Goal: Task Accomplishment & Management: Manage account settings

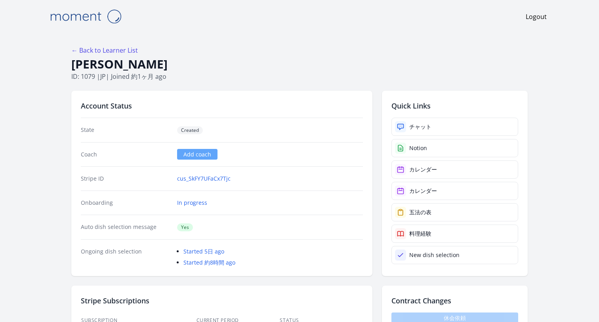
scroll to position [1070, 0]
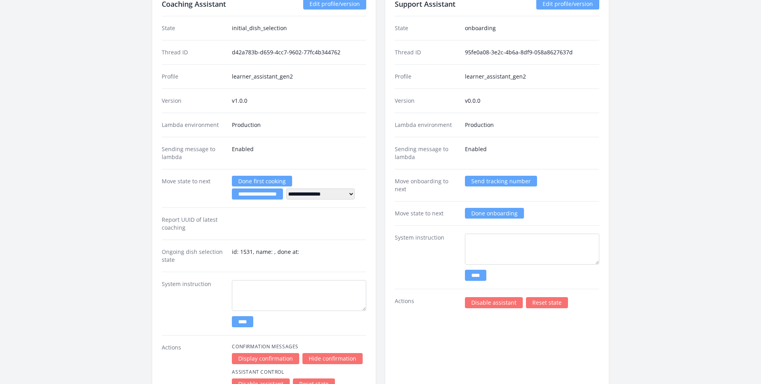
scroll to position [1109, 0]
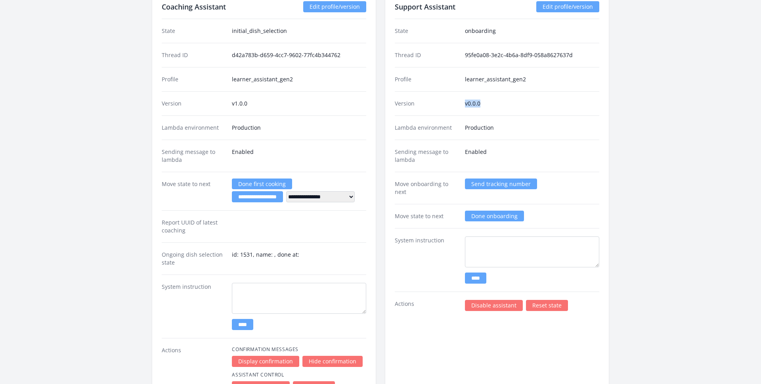
drag, startPoint x: 462, startPoint y: 100, endPoint x: 502, endPoint y: 104, distance: 40.2
click at [502, 104] on div "Version v0.0.0" at bounding box center [497, 103] width 204 height 24
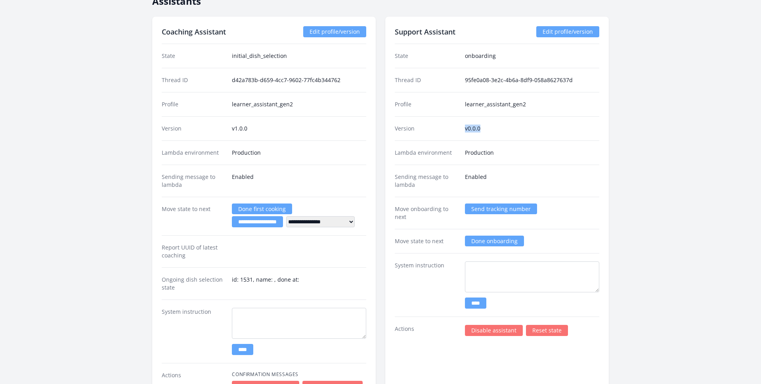
scroll to position [1083, 0]
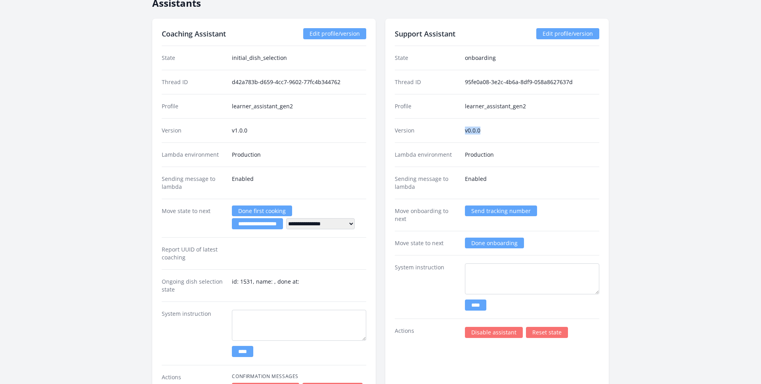
click at [502, 131] on dd "v0.0.0" at bounding box center [532, 130] width 134 height 8
drag, startPoint x: 483, startPoint y: 131, endPoint x: 450, endPoint y: 131, distance: 32.5
click at [450, 131] on div "Version v0.0.0" at bounding box center [497, 130] width 204 height 24
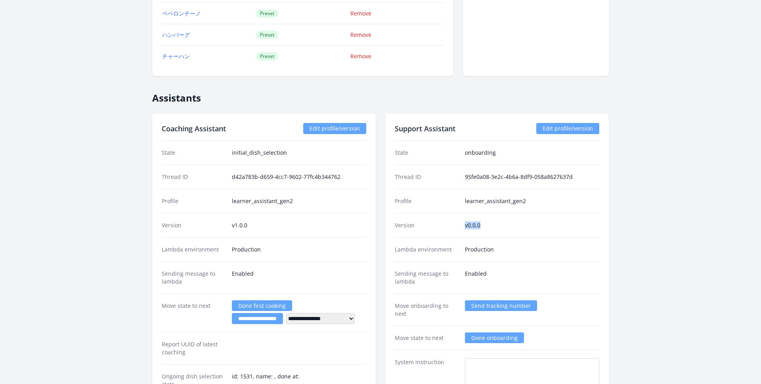
scroll to position [1048, 0]
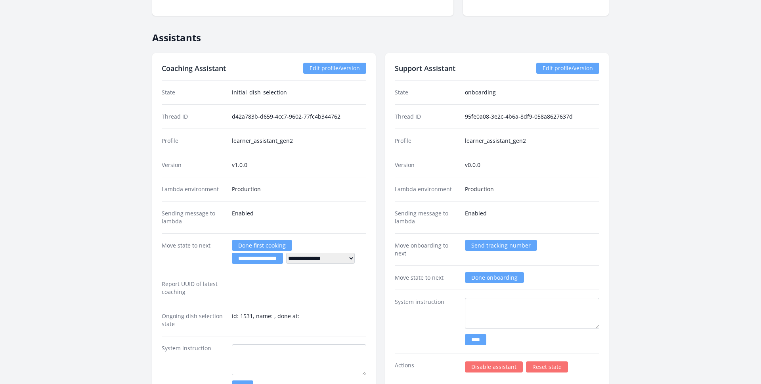
click at [529, 183] on div "Lambda environment Production" at bounding box center [497, 189] width 204 height 24
drag, startPoint x: 496, startPoint y: 189, endPoint x: 462, endPoint y: 189, distance: 33.7
click at [462, 189] on div "Lambda environment Production" at bounding box center [497, 189] width 204 height 24
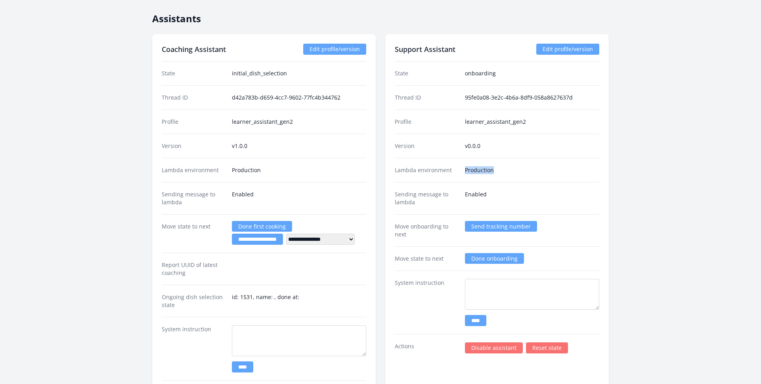
scroll to position [1120, 0]
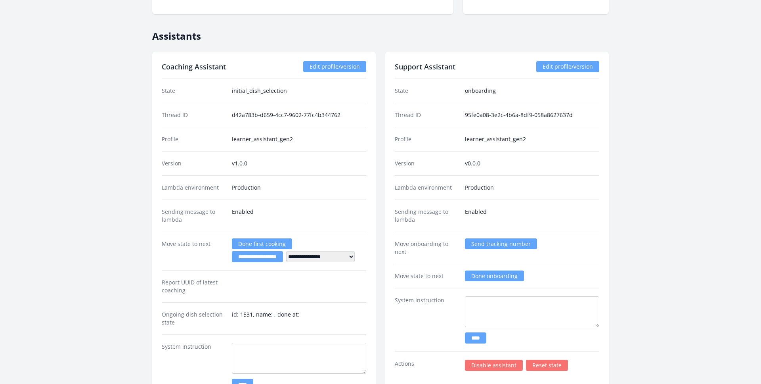
scroll to position [1048, 0]
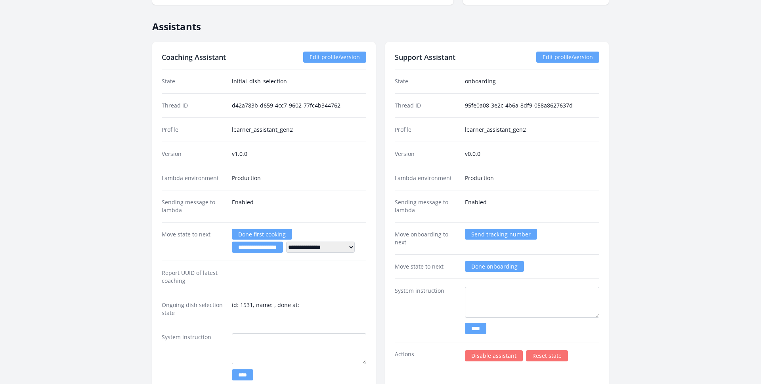
scroll to position [1022, 0]
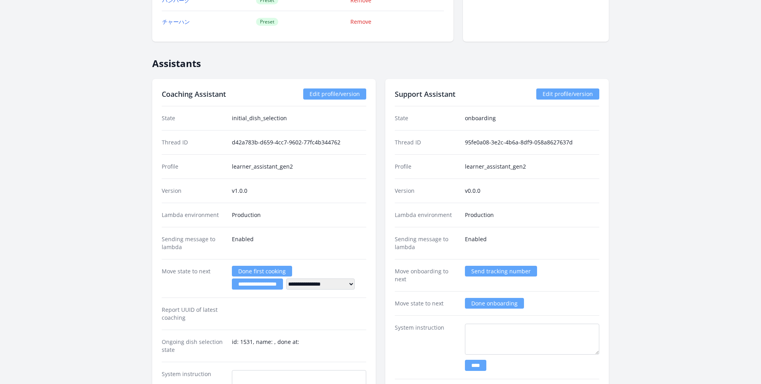
click at [565, 94] on link "Edit profile/version" at bounding box center [567, 93] width 63 height 11
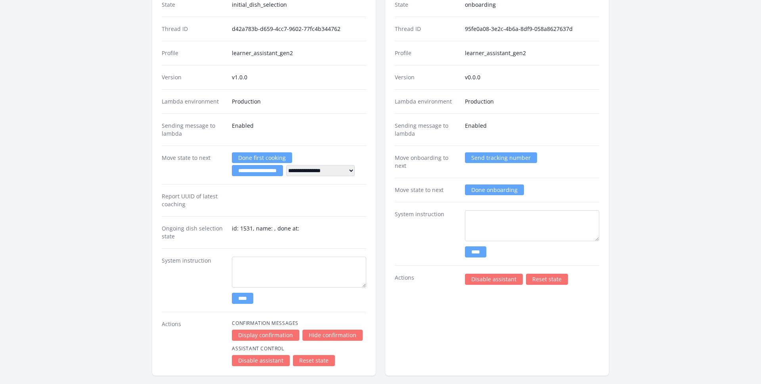
scroll to position [1135, 0]
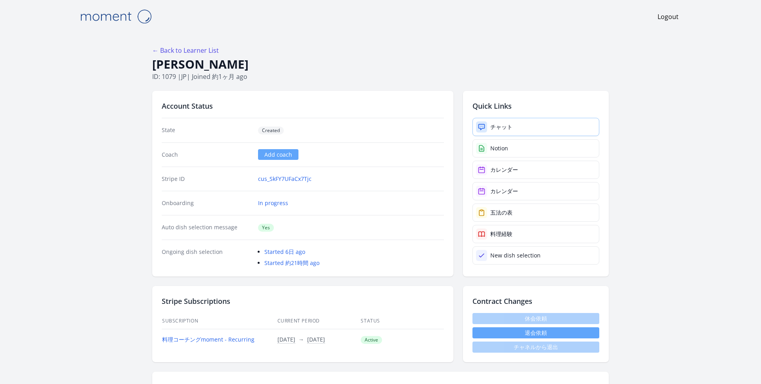
click at [497, 123] on div "チャット" at bounding box center [501, 127] width 22 height 8
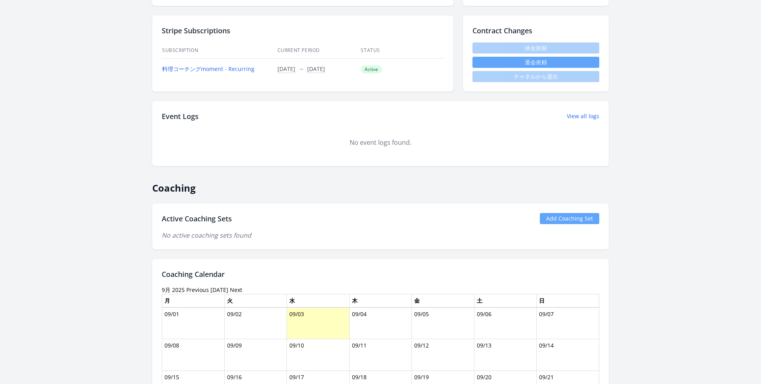
scroll to position [268, 0]
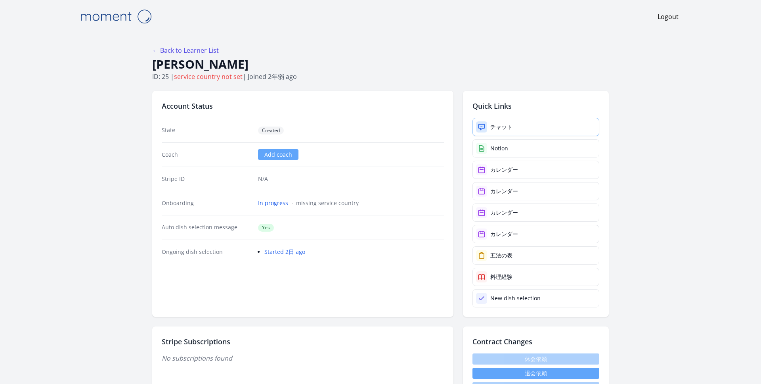
click at [512, 123] on div "チャット" at bounding box center [501, 127] width 22 height 8
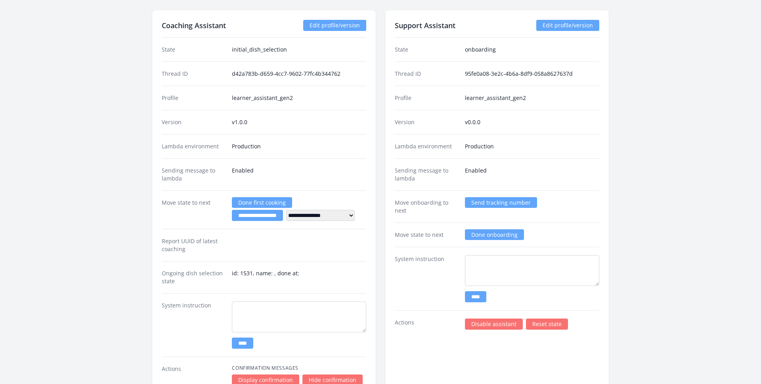
scroll to position [1110, 0]
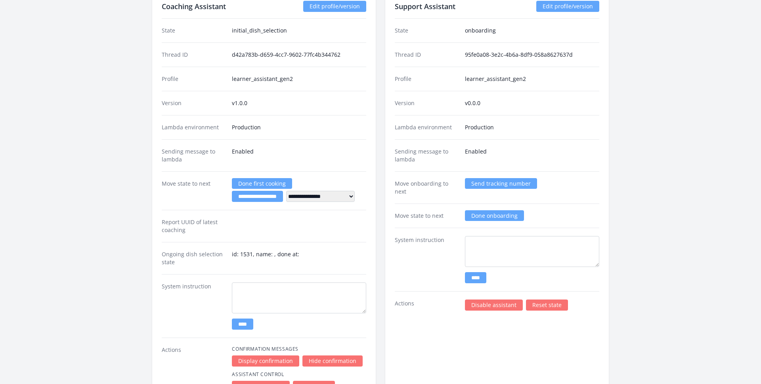
click at [493, 307] on link "Disable assistant" at bounding box center [494, 304] width 58 height 11
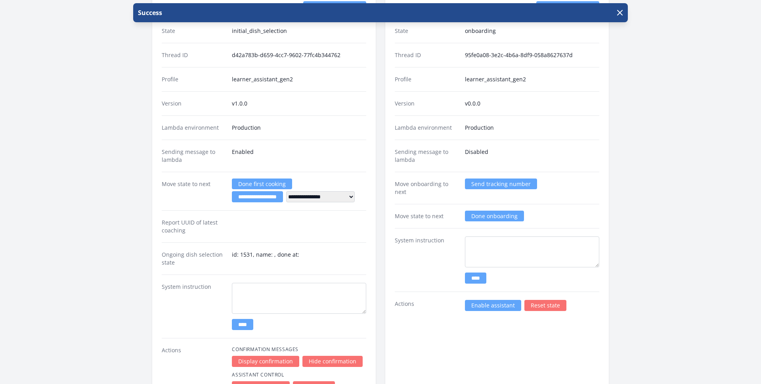
scroll to position [1178, 0]
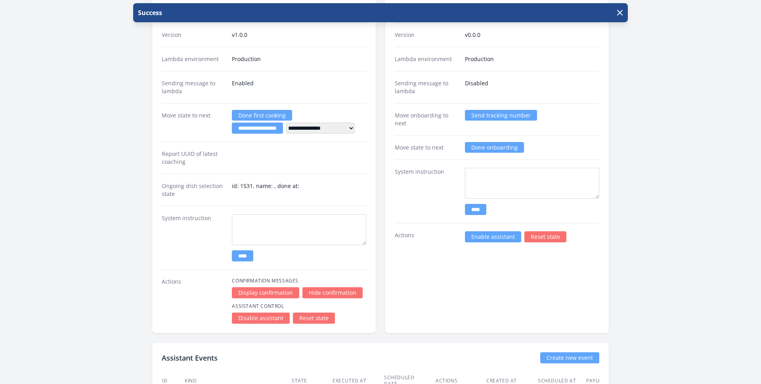
click at [477, 239] on link "Enable assistant" at bounding box center [493, 236] width 56 height 11
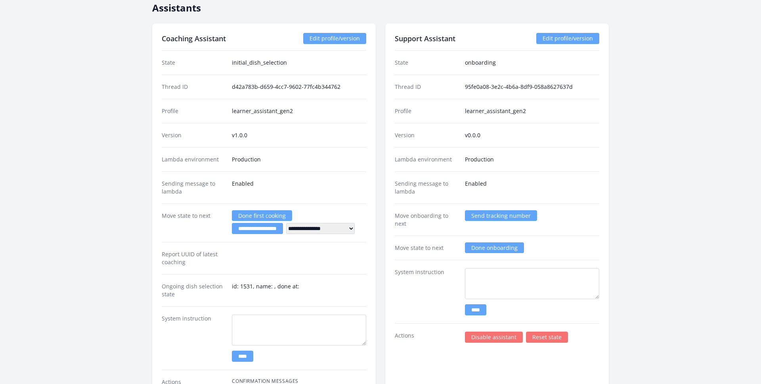
scroll to position [1079, 0]
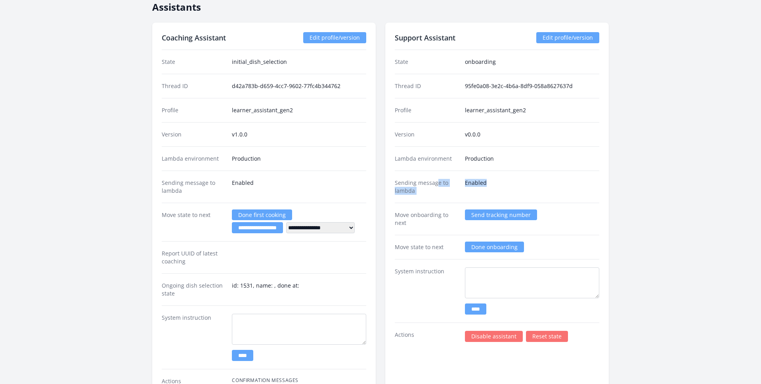
drag, startPoint x: 495, startPoint y: 181, endPoint x: 424, endPoint y: 181, distance: 70.5
click at [426, 181] on div "Sending message to lambda Enabled" at bounding box center [497, 186] width 204 height 32
click at [421, 198] on div "Sending message to lambda Enabled" at bounding box center [497, 186] width 204 height 32
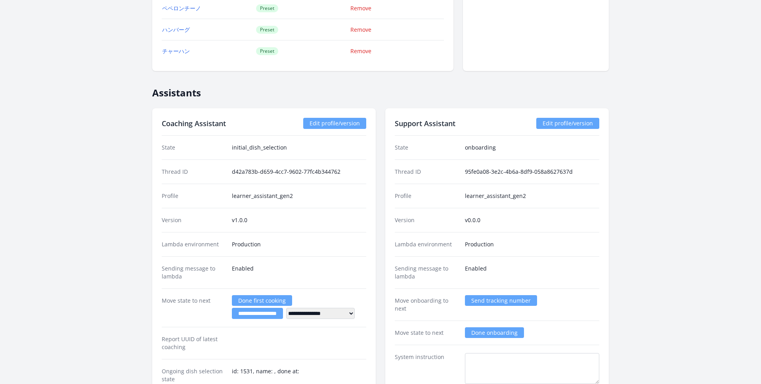
scroll to position [993, 0]
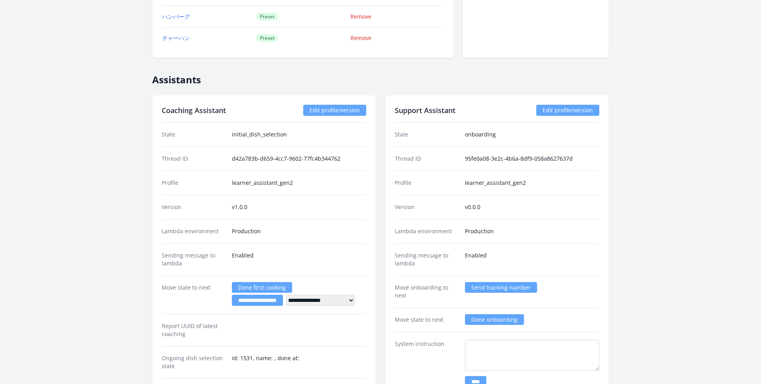
scroll to position [1015, 0]
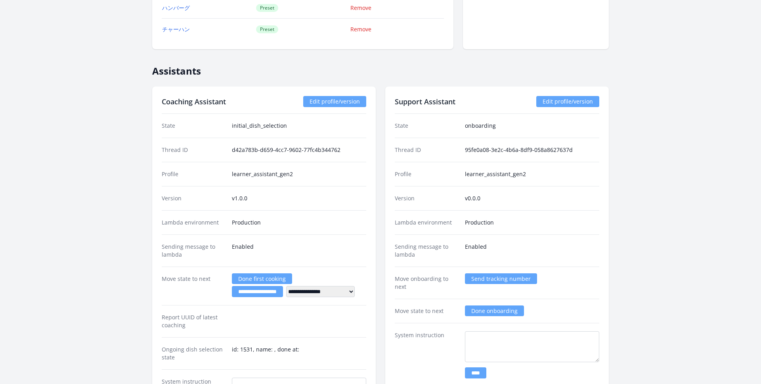
click at [554, 105] on link "Edit profile/version" at bounding box center [567, 101] width 63 height 11
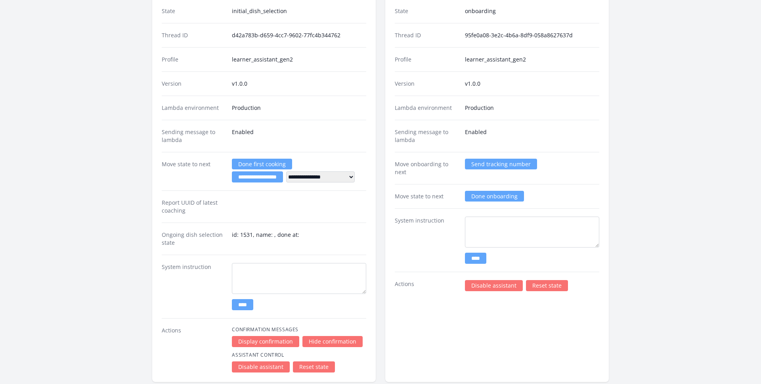
scroll to position [1143, 0]
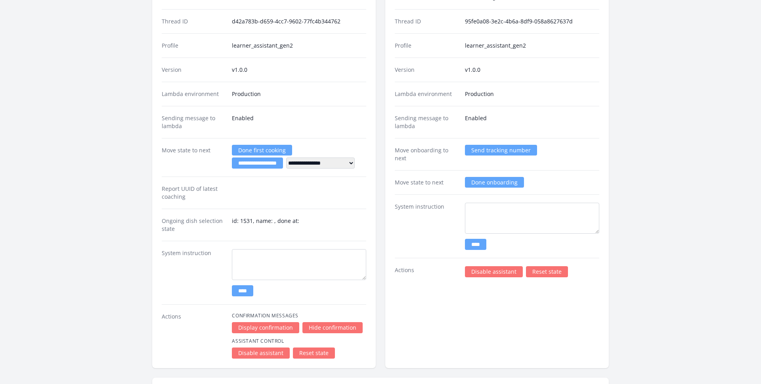
click at [535, 270] on link "Reset state" at bounding box center [547, 271] width 42 height 11
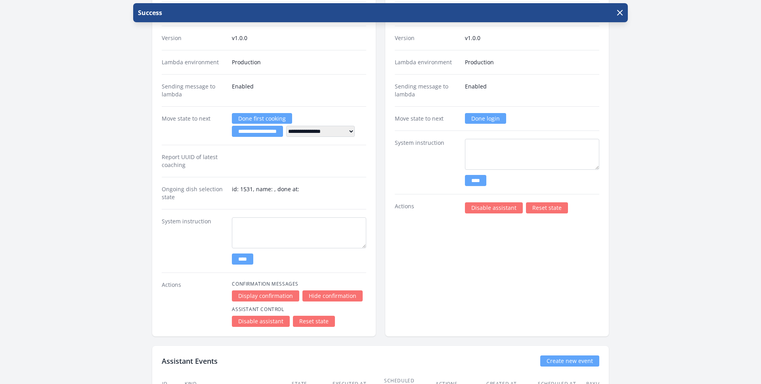
scroll to position [1140, 0]
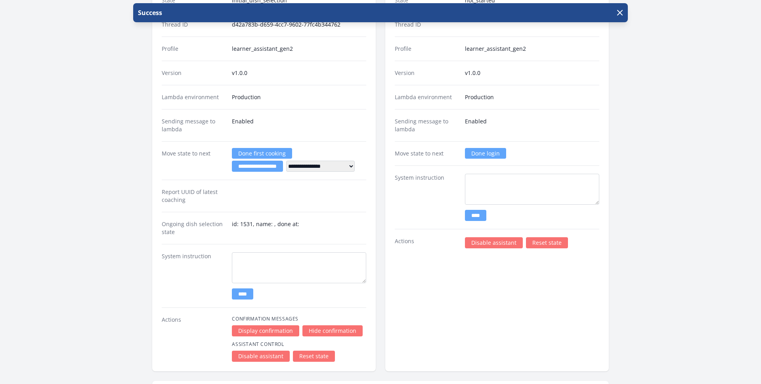
click at [470, 157] on link "Done login" at bounding box center [485, 153] width 41 height 11
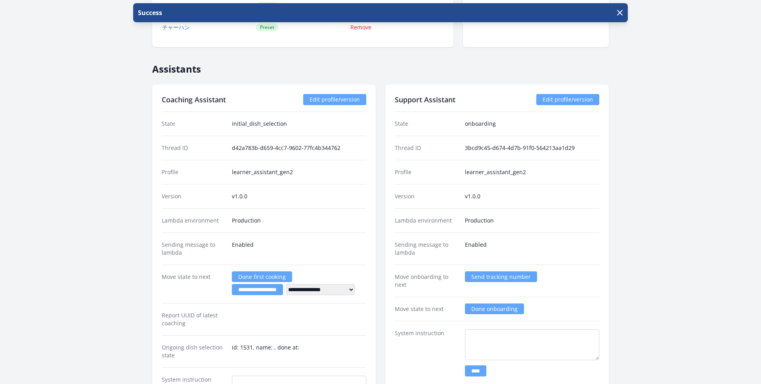
scroll to position [915, 0]
